Goal: Find specific page/section: Find specific page/section

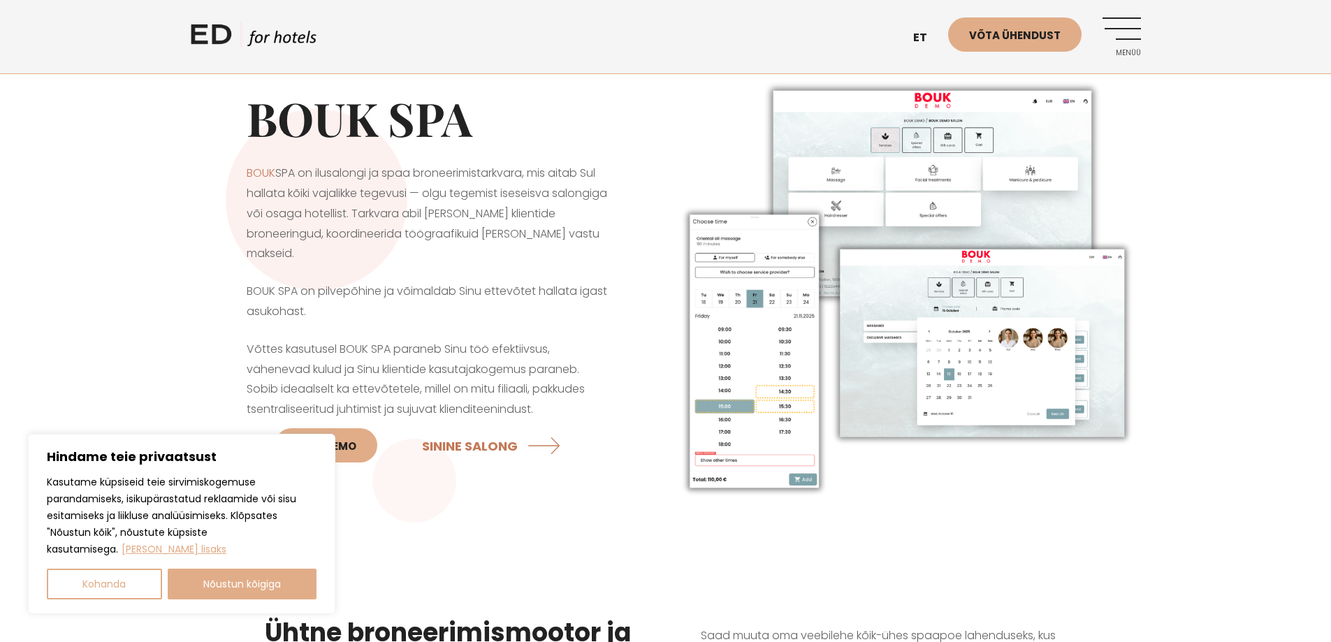
click at [240, 588] on button "Nõustun kõigiga" at bounding box center [242, 584] width 149 height 31
checkbox input "true"
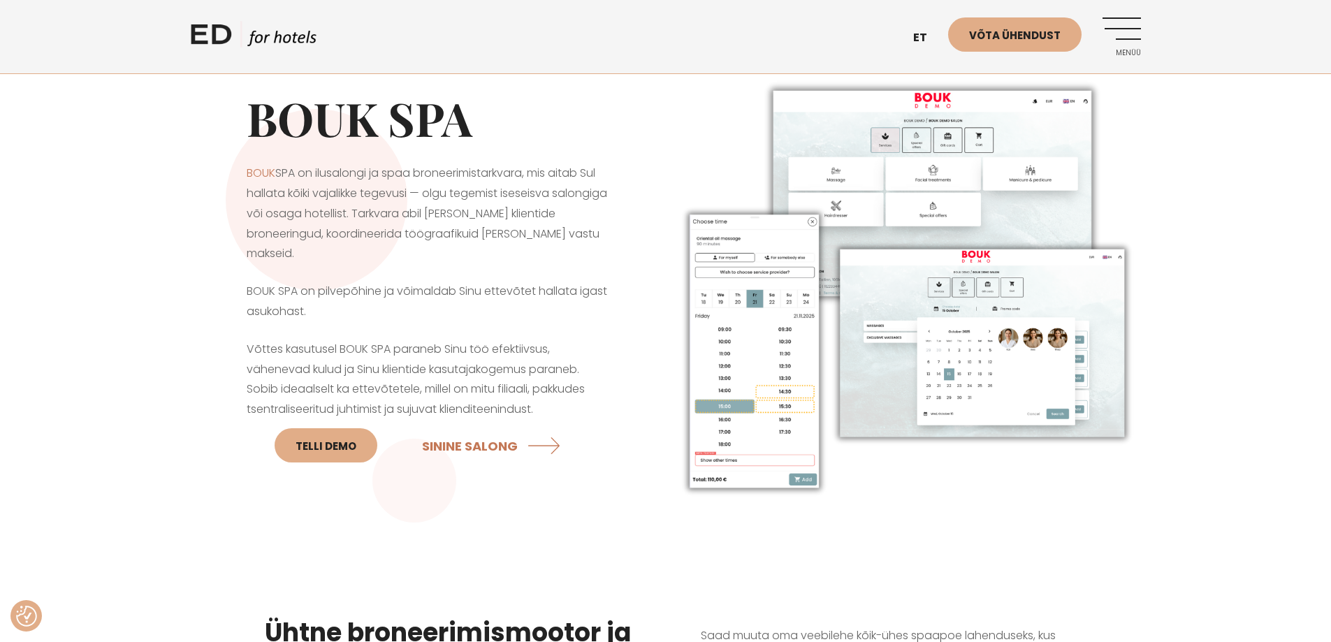
click at [722, 353] on img at bounding box center [903, 289] width 475 height 439
click at [550, 446] on link "SININE SALONG" at bounding box center [494, 445] width 145 height 37
